Goal: Information Seeking & Learning: Learn about a topic

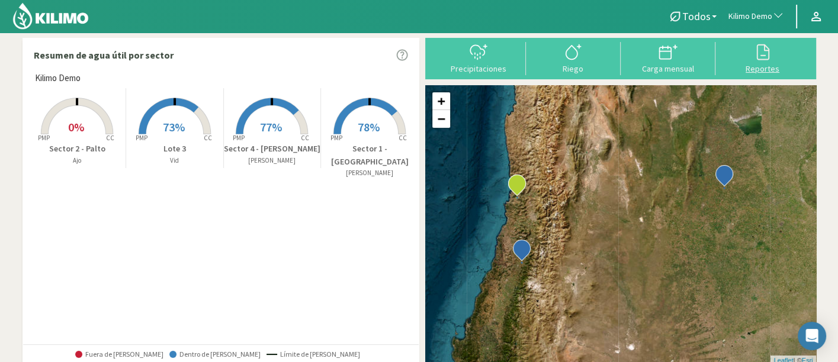
click at [761, 46] on icon at bounding box center [762, 52] width 19 height 19
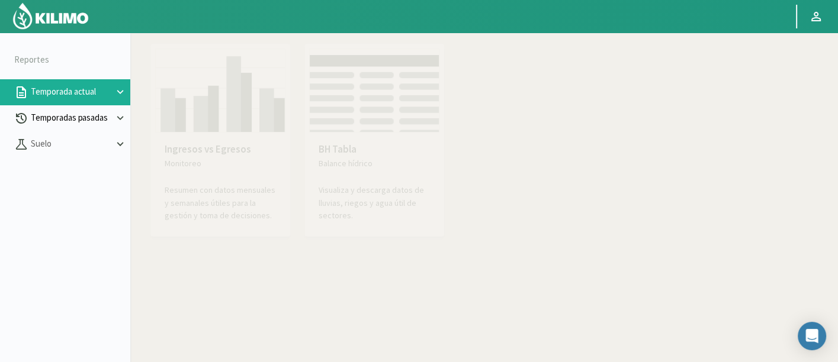
click at [37, 115] on p "Temporadas pasadas" at bounding box center [70, 118] width 85 height 14
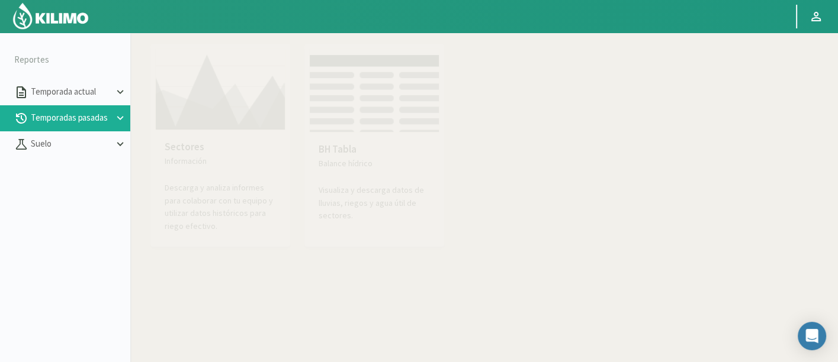
click at [217, 115] on img at bounding box center [220, 90] width 130 height 82
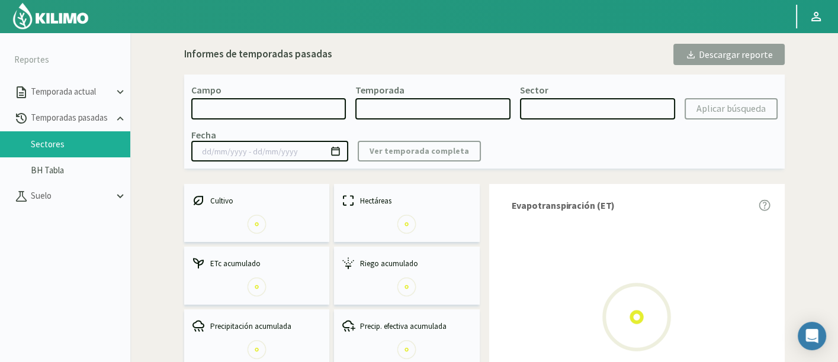
select select "0: Object"
click at [290, 113] on select "[DATE] 8 Fuegos Acograpes - Ag. [PERSON_NAME] - Ag. [GEOGRAPHIC_DATA] Acograpes…" at bounding box center [268, 108] width 155 height 21
type input "[DATE] - [DATE]"
select select "0: 2023"
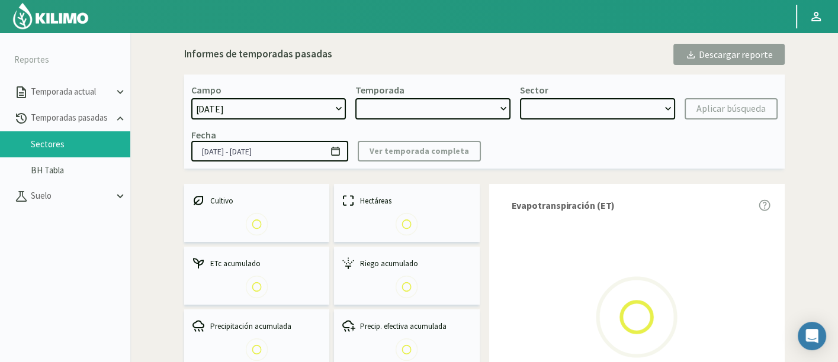
select select "0: Object"
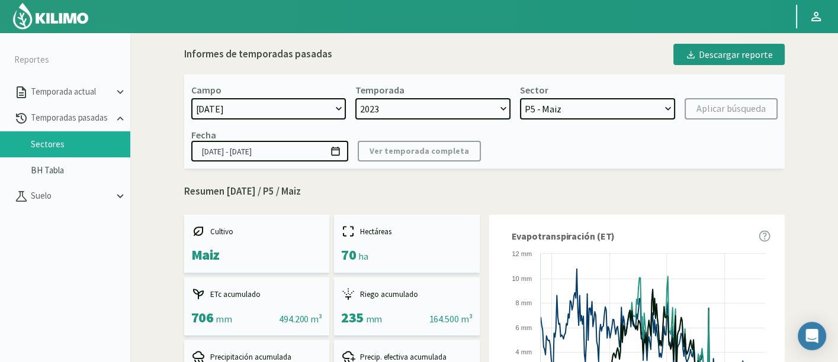
select select "190: Object"
click at [191, 98] on select "[DATE] 8 Fuegos Acograpes - Ag. [PERSON_NAME] - Ag. [GEOGRAPHIC_DATA] Acograpes…" at bounding box center [268, 108] width 155 height 21
click at [477, 114] on select "2023 2022" at bounding box center [432, 108] width 155 height 21
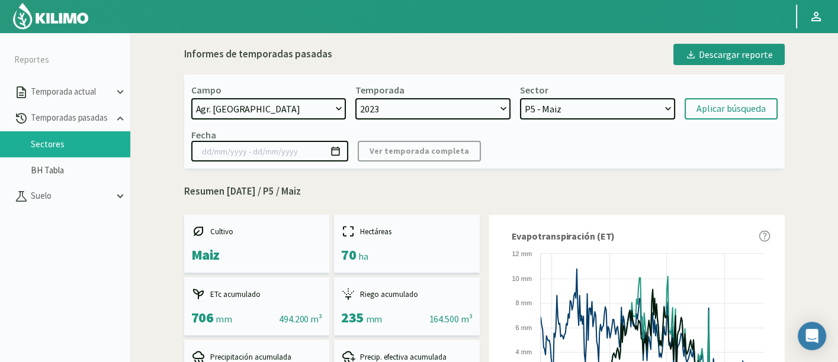
select select
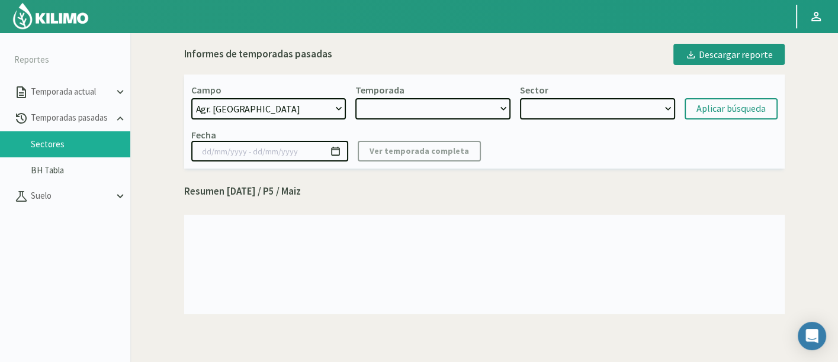
select select "2: 2024"
select select "7: Object"
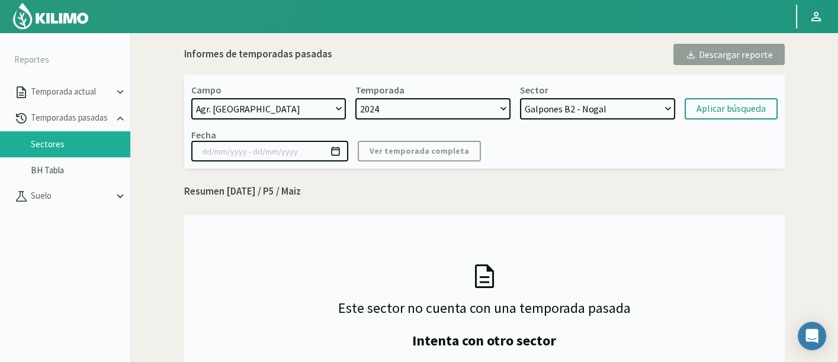
click at [355, 98] on select "2024 2023 2022" at bounding box center [432, 108] width 155 height 21
click at [568, 110] on select "Galpones B2 - Nogal Galpones B1 - Nogal [GEOGRAPHIC_DATA][PERSON_NAME] S4 - Nog…" at bounding box center [597, 108] width 155 height 21
click at [520, 98] on select "Galpones B2 - Nogal Galpones B1 - Nogal [GEOGRAPHIC_DATA][PERSON_NAME] S4 - Nog…" at bounding box center [597, 108] width 155 height 21
click at [717, 115] on button "Aplicar búsqueda" at bounding box center [730, 108] width 93 height 21
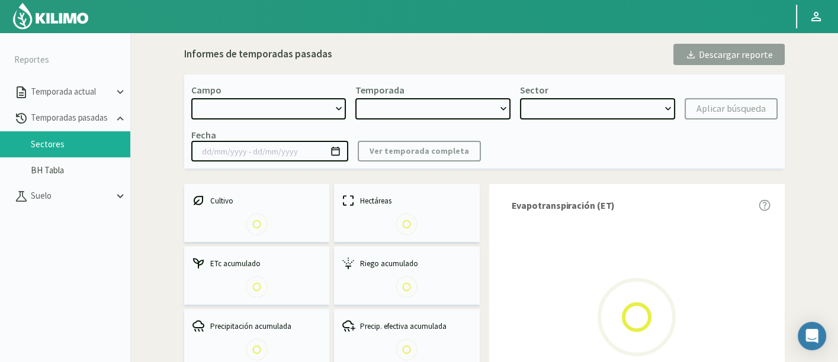
select select "190: Object"
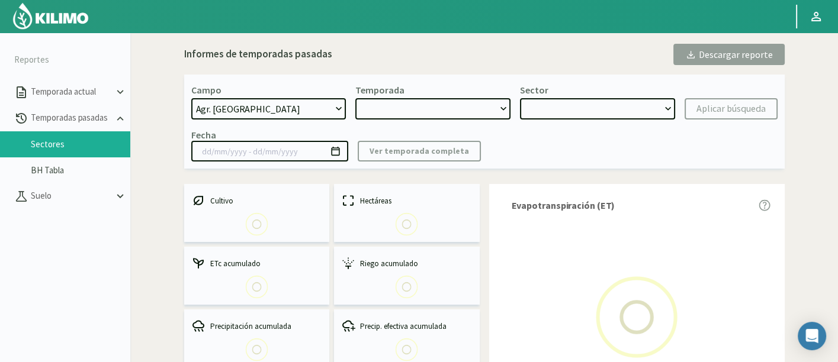
type input "[DATE] - [DATE]"
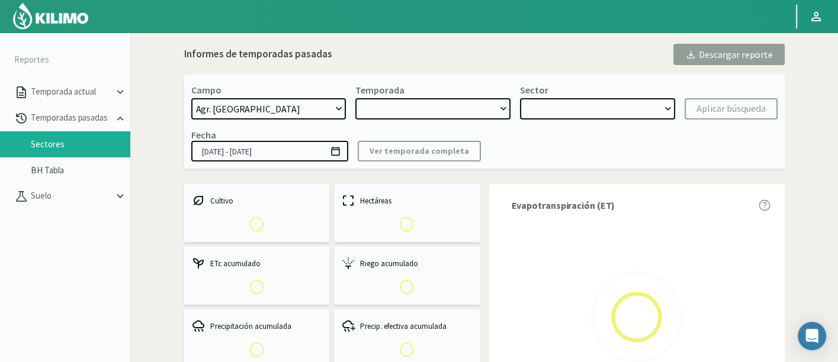
select select "0: 2024"
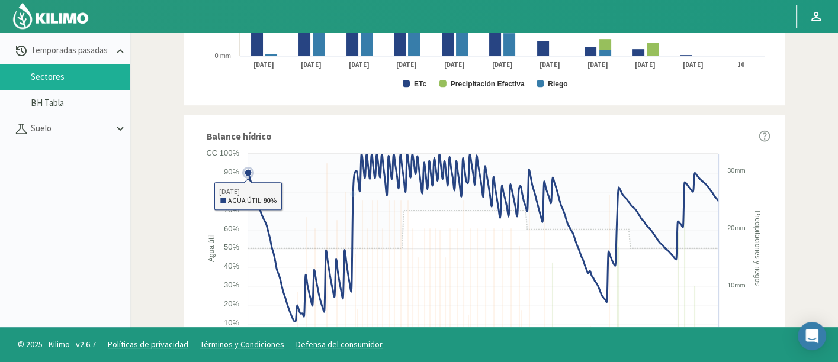
scroll to position [723, 0]
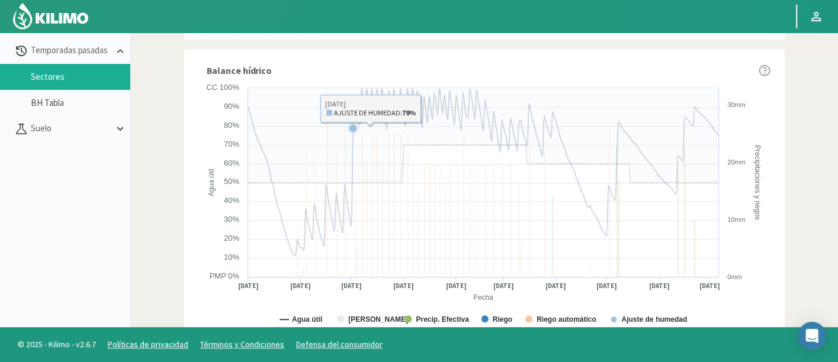
drag, startPoint x: 611, startPoint y: 263, endPoint x: 588, endPoint y: 264, distance: 22.5
click at [588, 264] on rect at bounding box center [484, 210] width 572 height 256
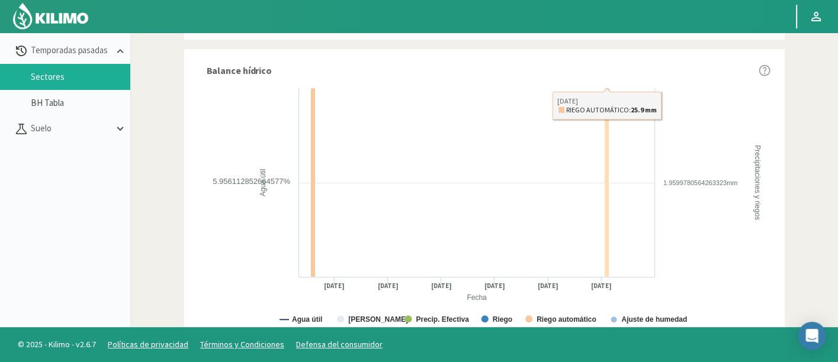
click at [568, 224] on rect at bounding box center [484, 210] width 572 height 256
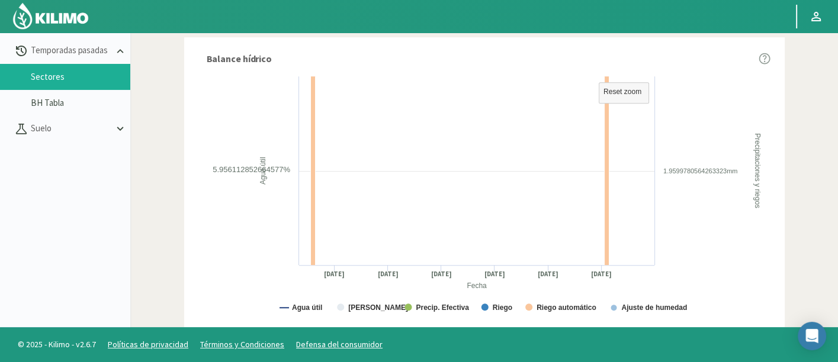
scroll to position [687, 0]
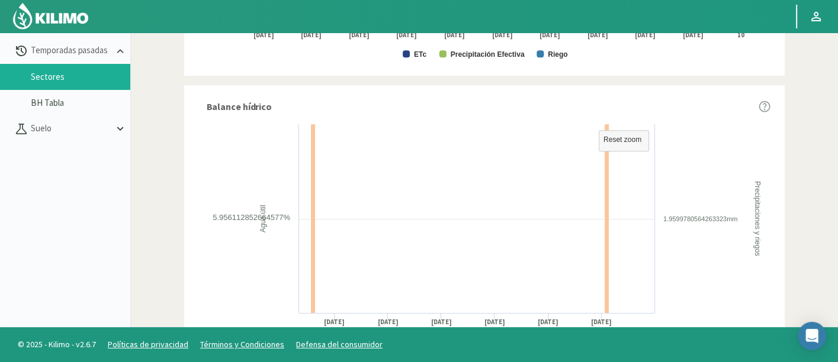
click at [477, 192] on rect at bounding box center [484, 246] width 572 height 256
click at [211, 85] on div "Balance hídrico Created with Highcharts 9.2.2 Fecha Agua útil Precipitaciones y…" at bounding box center [484, 236] width 600 height 303
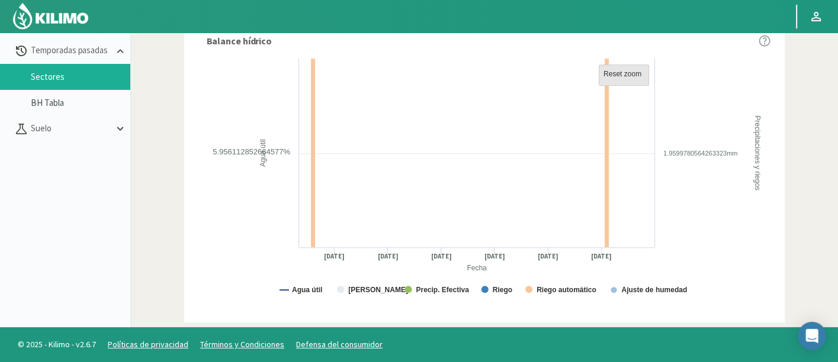
click at [625, 70] on text "Reset zoom" at bounding box center [622, 74] width 38 height 8
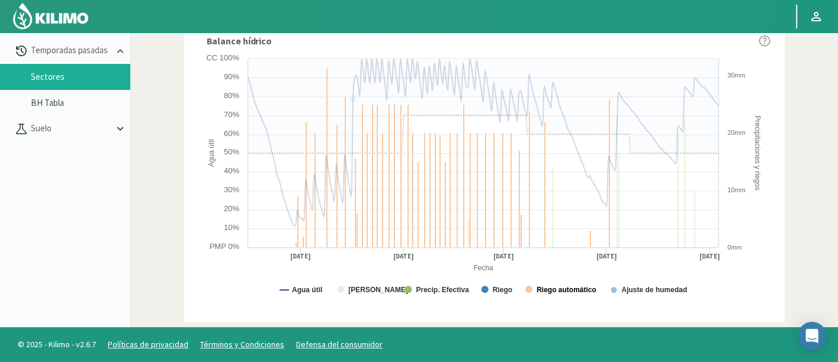
click at [536, 287] on text "Riego automático" at bounding box center [566, 290] width 60 height 8
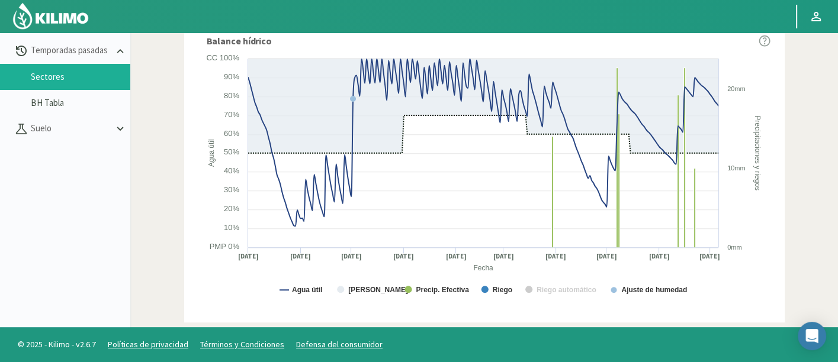
click at [555, 290] on text "Riego automático" at bounding box center [566, 290] width 60 height 8
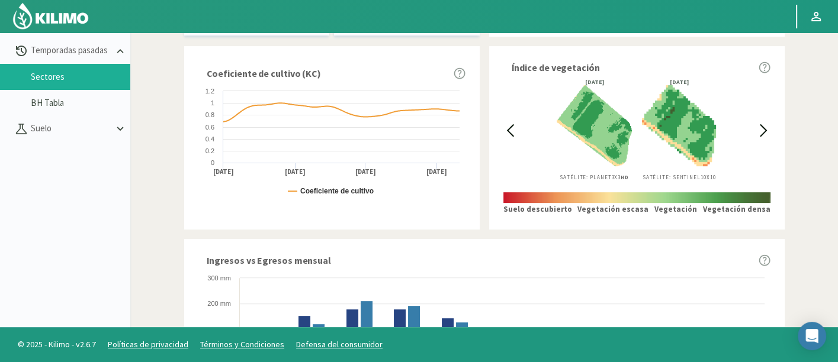
scroll to position [0, 0]
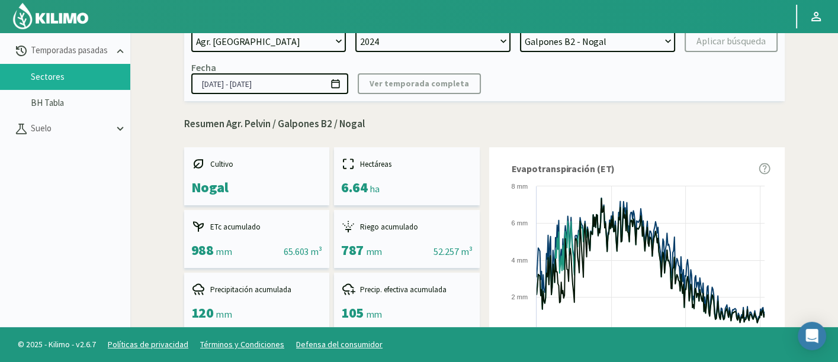
click at [600, 43] on select "Galpones B2 - Nogal Galpones B1 - Nogal [GEOGRAPHIC_DATA][PERSON_NAME] S4 - Nog…" at bounding box center [597, 41] width 155 height 21
click at [520, 31] on select "Galpones B2 - Nogal Galpones B1 - Nogal [GEOGRAPHIC_DATA][PERSON_NAME] S4 - Nog…" at bounding box center [597, 41] width 155 height 21
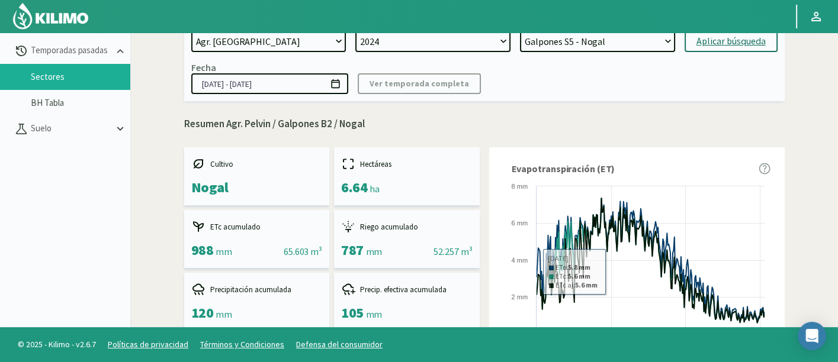
click at [729, 34] on div "Aplicar búsqueda" at bounding box center [730, 41] width 69 height 14
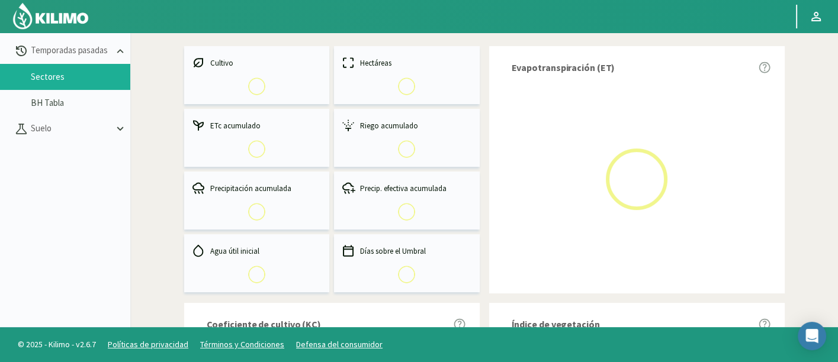
select select "31: Object"
type input "[DATE] - [DATE]"
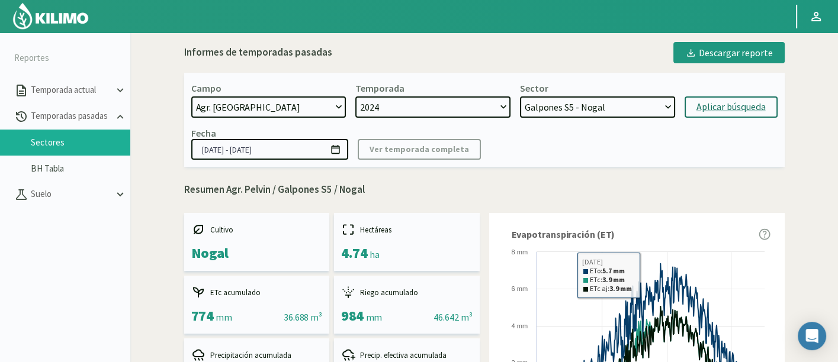
scroll to position [753, 0]
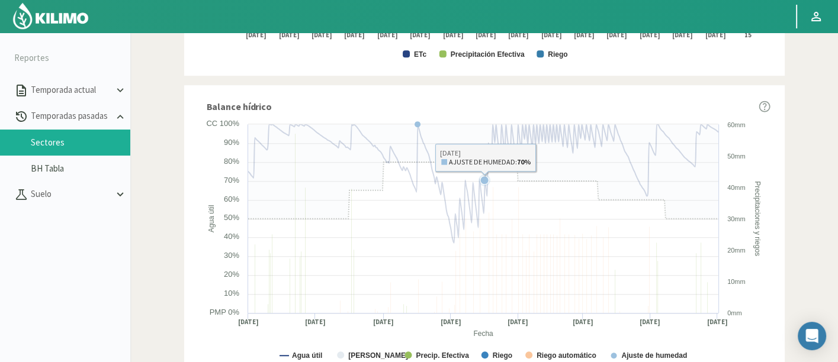
click at [607, 281] on rect at bounding box center [484, 246] width 572 height 256
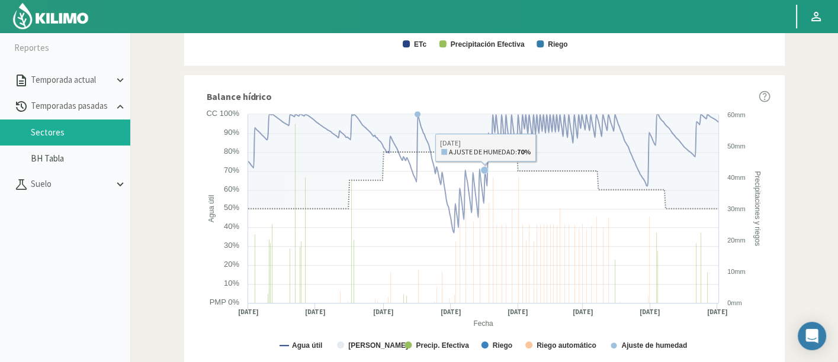
scroll to position [67, 0]
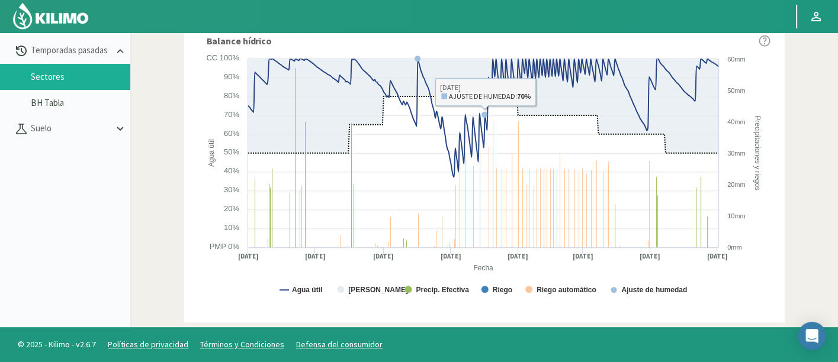
drag, startPoint x: 776, startPoint y: 266, endPoint x: 620, endPoint y: 194, distance: 171.6
click at [773, 263] on div "Balance hídrico Created with Highcharts 9.2.2 Fecha Agua útil Precipitaciones y…" at bounding box center [484, 171] width 600 height 303
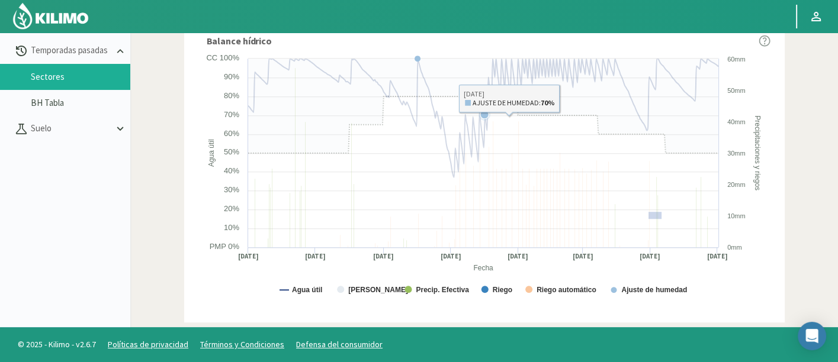
drag, startPoint x: 648, startPoint y: 210, endPoint x: 659, endPoint y: 220, distance: 15.2
click at [661, 219] on rect at bounding box center [484, 181] width 572 height 256
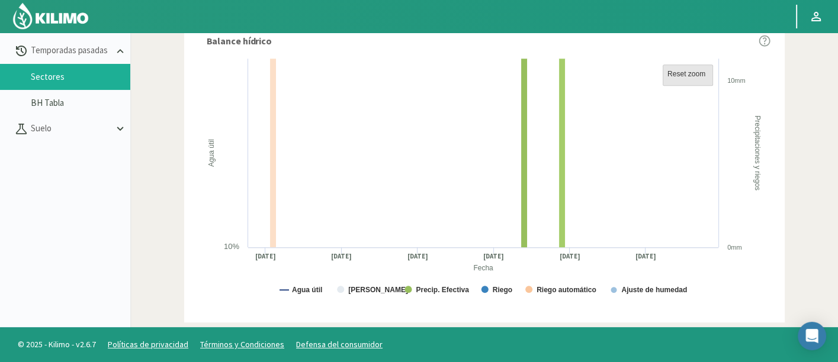
click at [709, 70] on rect at bounding box center [687, 75] width 50 height 21
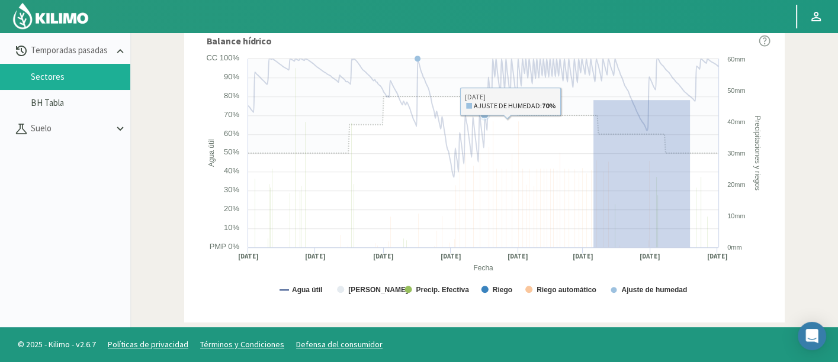
drag, startPoint x: 689, startPoint y: 246, endPoint x: 593, endPoint y: 98, distance: 176.2
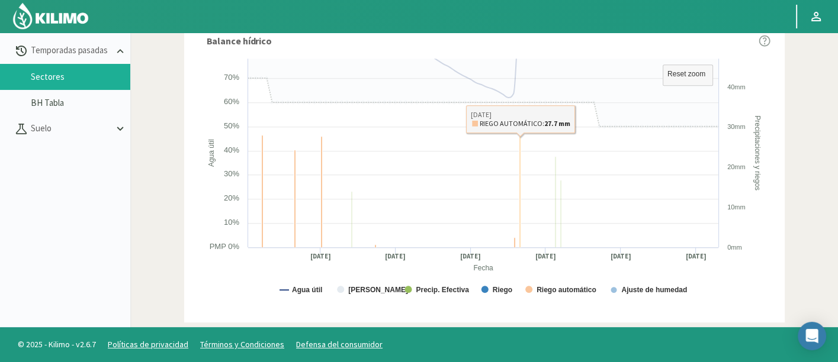
drag, startPoint x: 540, startPoint y: 210, endPoint x: 501, endPoint y: 190, distance: 43.7
click at [502, 191] on rect at bounding box center [484, 181] width 572 height 256
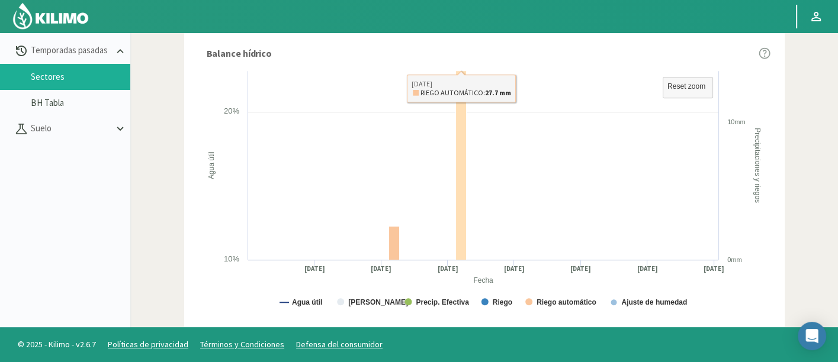
scroll to position [753, 0]
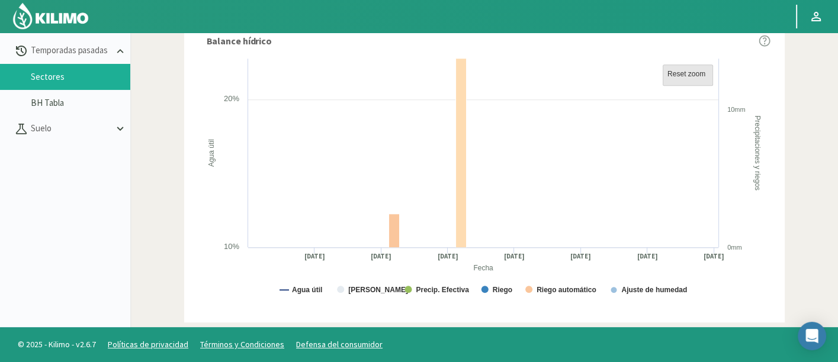
click at [682, 65] on rect at bounding box center [687, 75] width 50 height 21
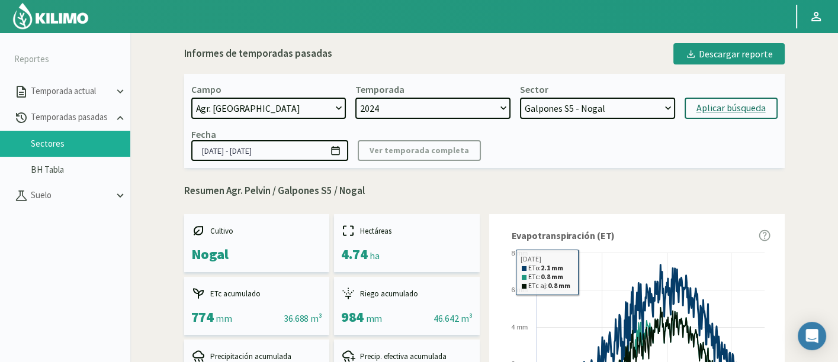
scroll to position [0, 0]
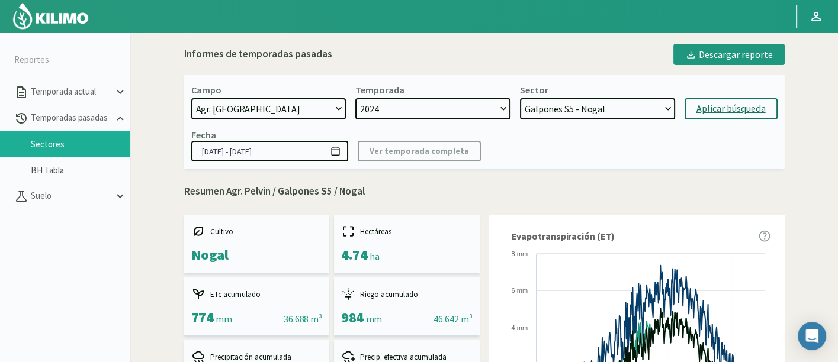
click at [590, 118] on select "Galpones B2 - Nogal Galpones B1 - Nogal [GEOGRAPHIC_DATA][PERSON_NAME] S4 - Nog…" at bounding box center [597, 108] width 155 height 21
click at [502, 195] on p "Resumen Agr. Pelvin / Galpones S5 / Nogal" at bounding box center [484, 191] width 600 height 15
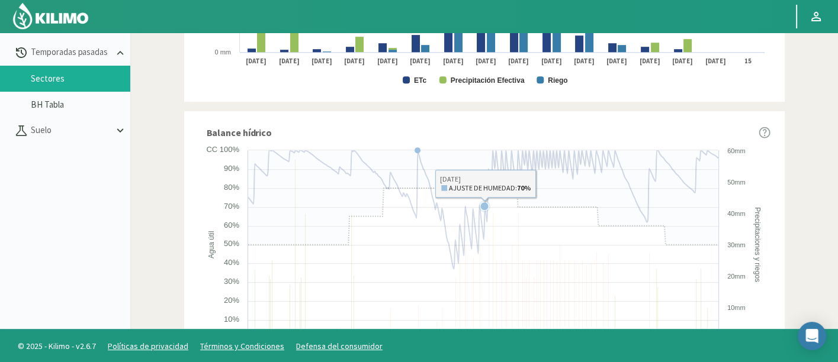
scroll to position [753, 0]
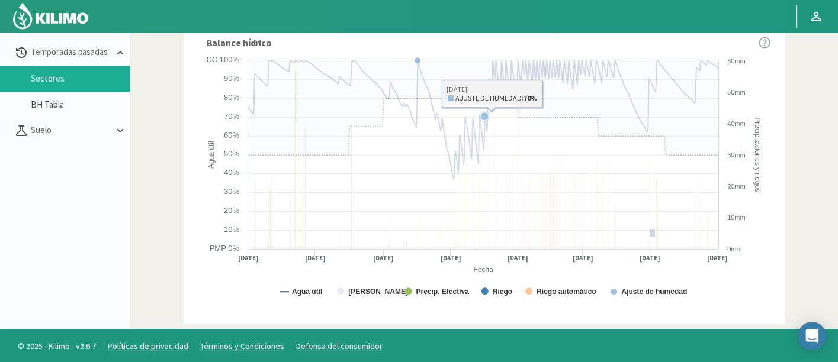
drag, startPoint x: 649, startPoint y: 228, endPoint x: 654, endPoint y: 236, distance: 9.4
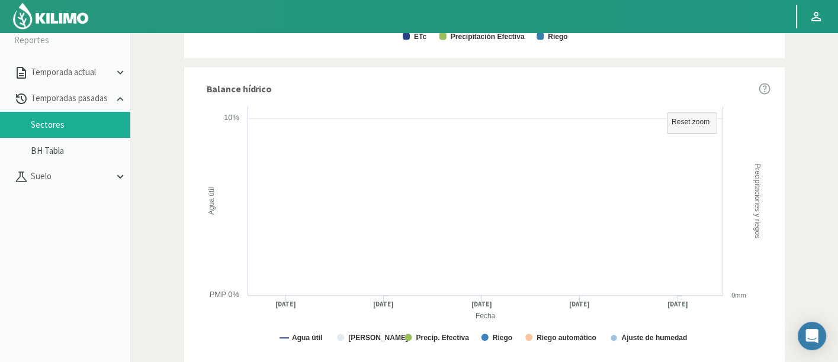
scroll to position [2, 0]
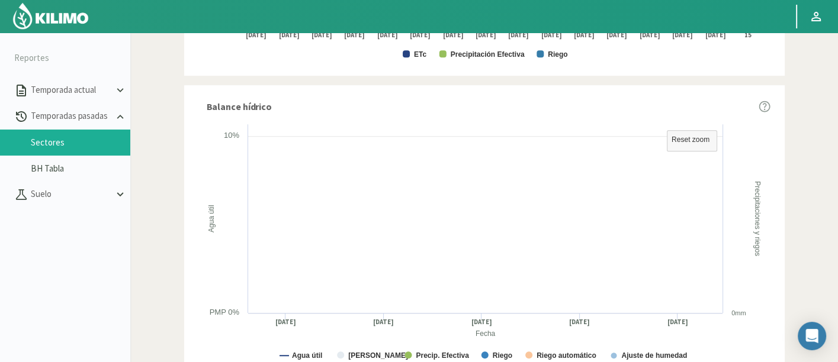
click at [440, 229] on rect at bounding box center [484, 246] width 572 height 256
click at [49, 19] on img at bounding box center [51, 16] width 78 height 28
click at [52, 21] on img at bounding box center [51, 16] width 78 height 28
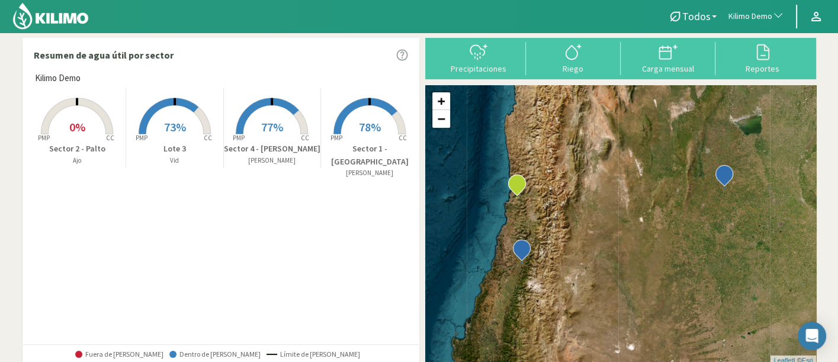
click at [242, 136] on rect at bounding box center [271, 135] width 95 height 95
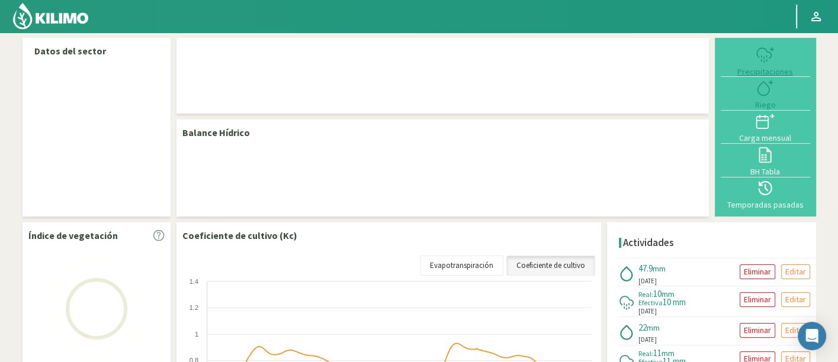
select select "135: Object"
select select "3: Object"
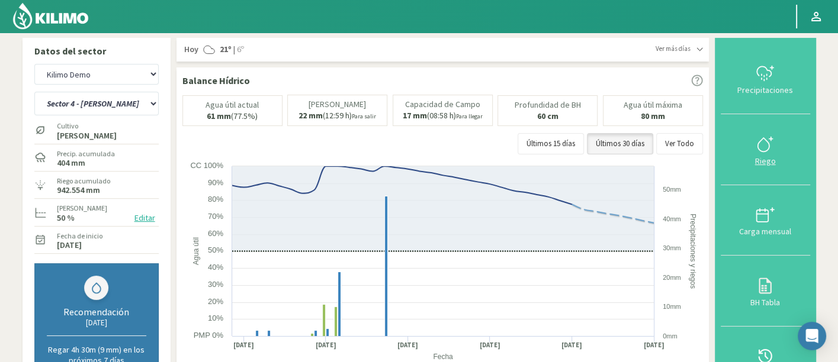
click at [763, 153] on icon at bounding box center [764, 144] width 19 height 19
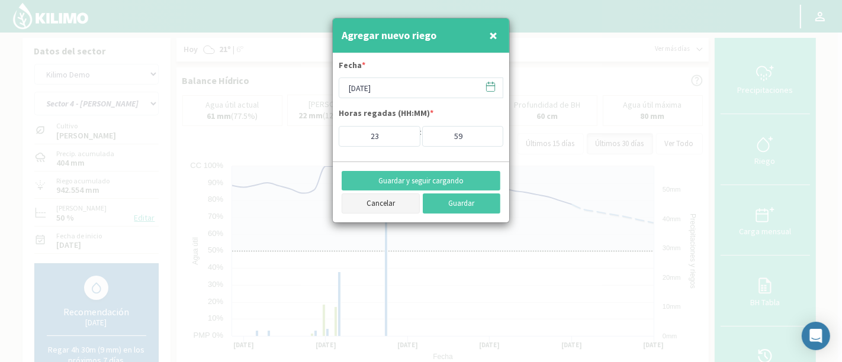
click at [401, 205] on button "Cancelar" at bounding box center [381, 204] width 78 height 20
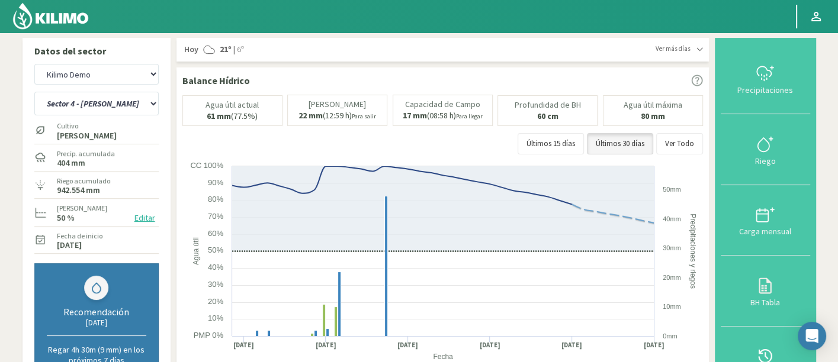
scroll to position [131, 0]
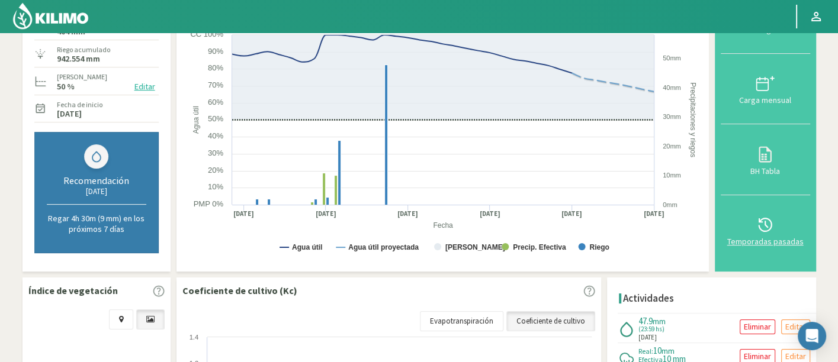
click at [773, 230] on icon at bounding box center [764, 224] width 19 height 19
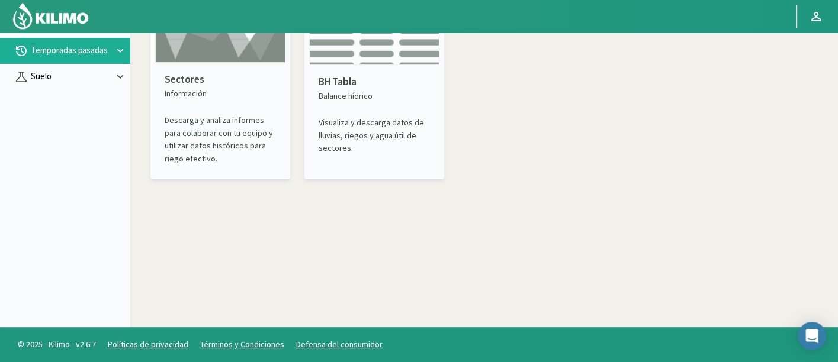
click at [61, 72] on p "Suelo" at bounding box center [70, 77] width 85 height 14
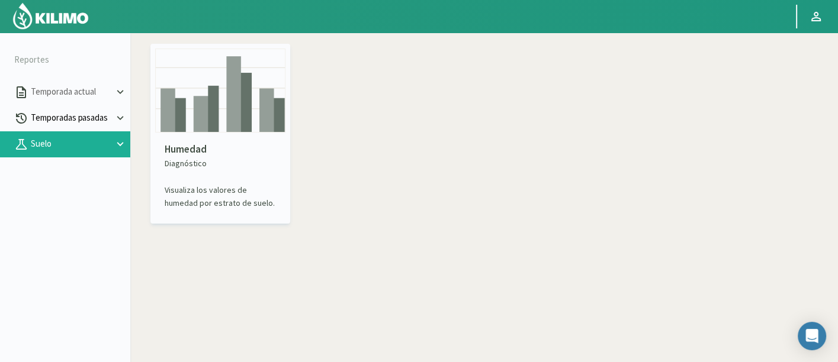
click at [82, 118] on p "Temporadas pasadas" at bounding box center [70, 118] width 85 height 14
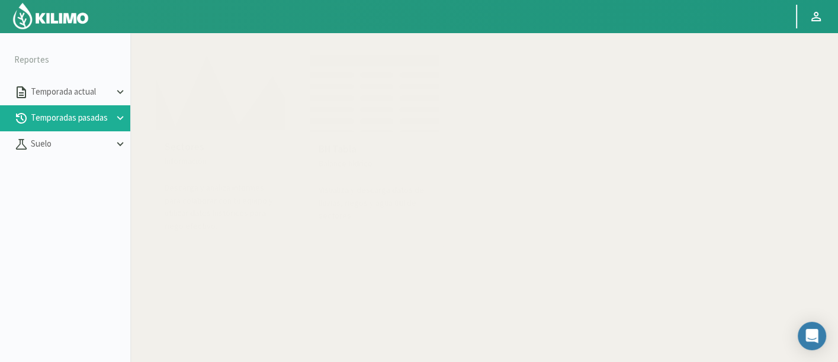
click at [647, 211] on div "Sectores Información Descarga y analiza informes para colaborar con tu equipo y…" at bounding box center [484, 142] width 696 height 209
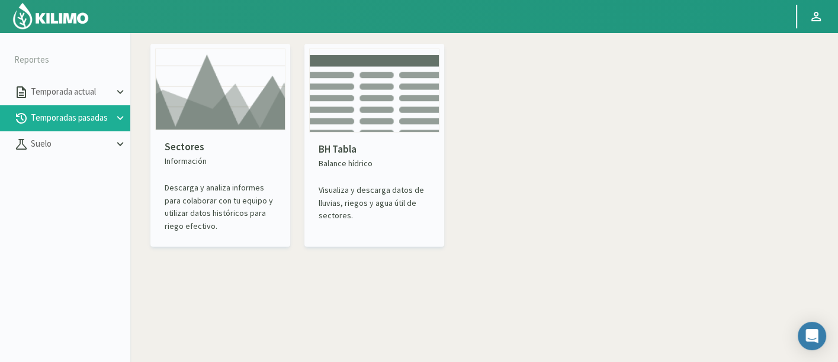
click at [30, 29] on img at bounding box center [51, 16] width 78 height 28
